Goal: Transaction & Acquisition: Purchase product/service

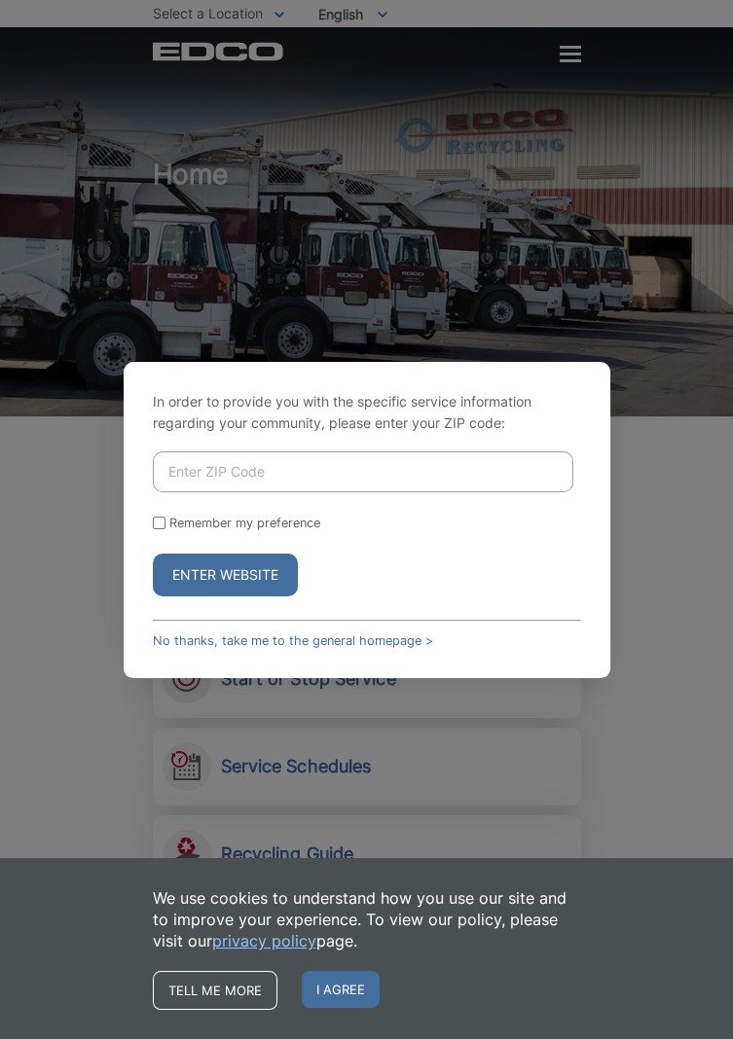
click at [454, 492] on input "Enter ZIP Code" at bounding box center [363, 472] width 420 height 41
type input "92024"
click at [164, 529] on input "Remember my preference" at bounding box center [159, 523] width 13 height 13
checkbox input "true"
click at [243, 597] on button "Enter Website" at bounding box center [225, 575] width 145 height 43
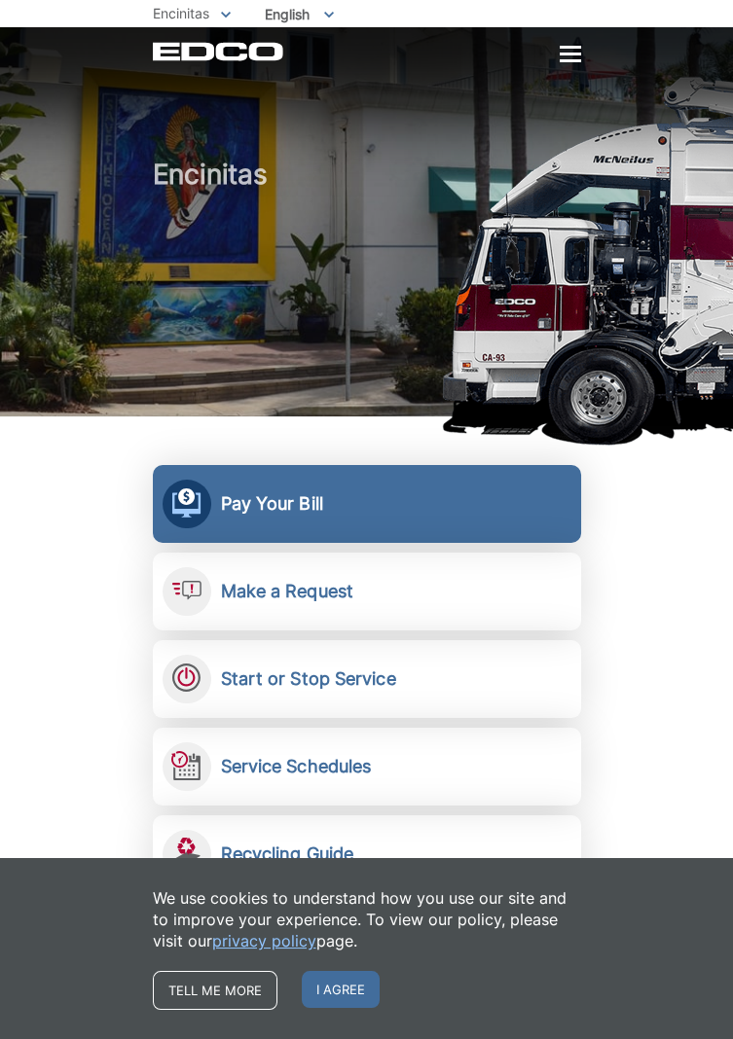
click at [341, 512] on link "Pay Your Bill View, pay, and manage your bill online." at bounding box center [367, 504] width 428 height 78
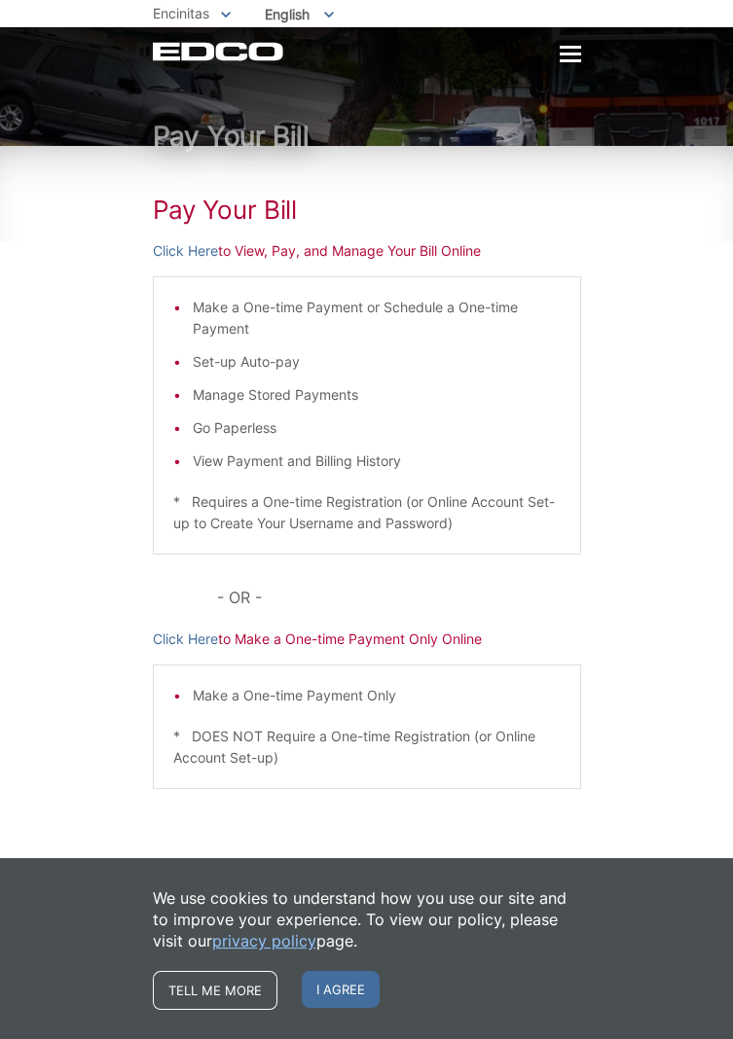
click at [296, 249] on p "Click Here to View, Pay, and Manage Your Bill Online" at bounding box center [367, 250] width 428 height 21
click at [285, 246] on p "Click Here to View, Pay, and Manage Your Bill Online" at bounding box center [367, 250] width 428 height 21
click at [187, 257] on link "Click Here" at bounding box center [185, 250] width 65 height 21
